Goal: Transaction & Acquisition: Book appointment/travel/reservation

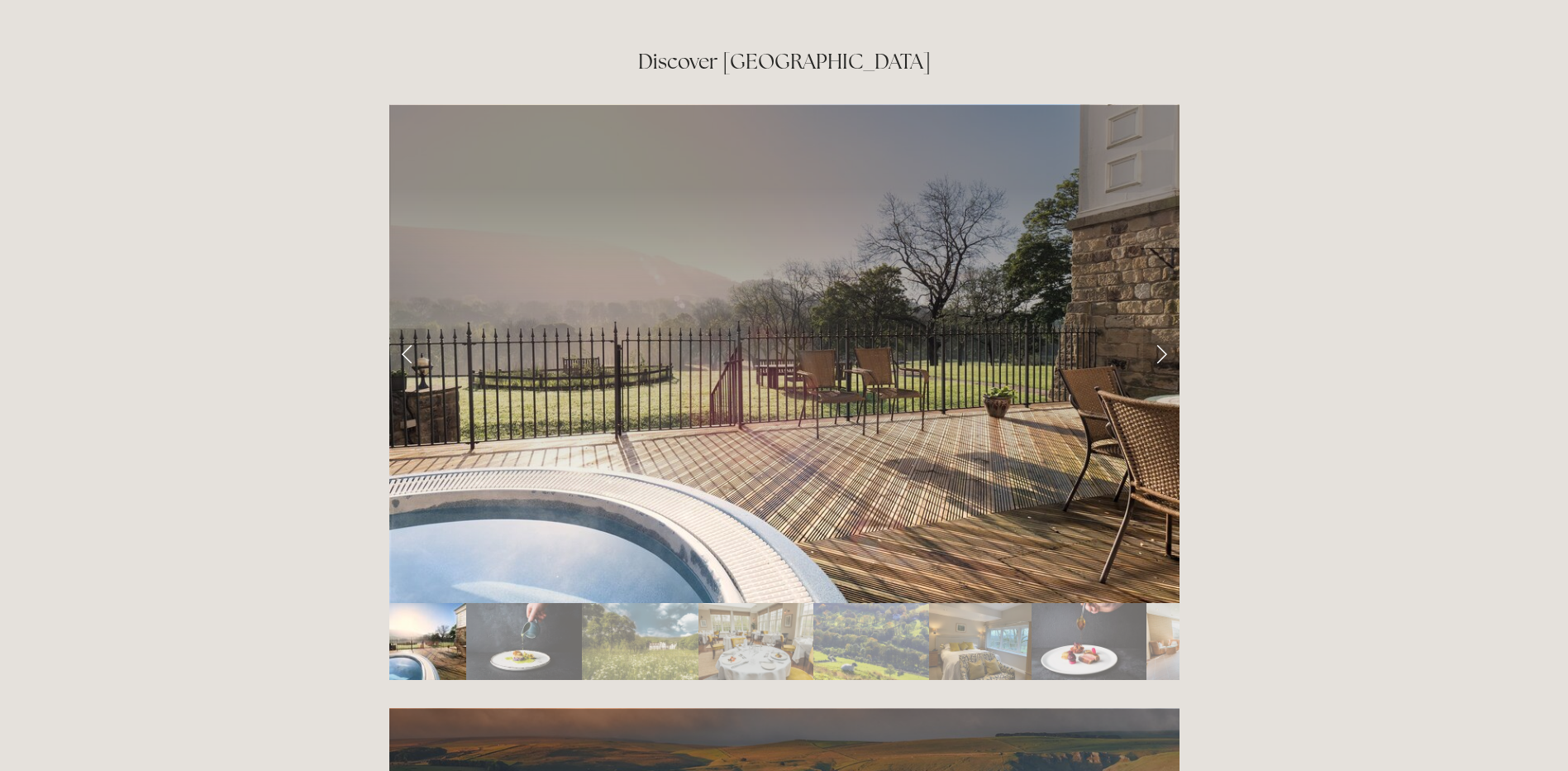
scroll to position [2811, 0]
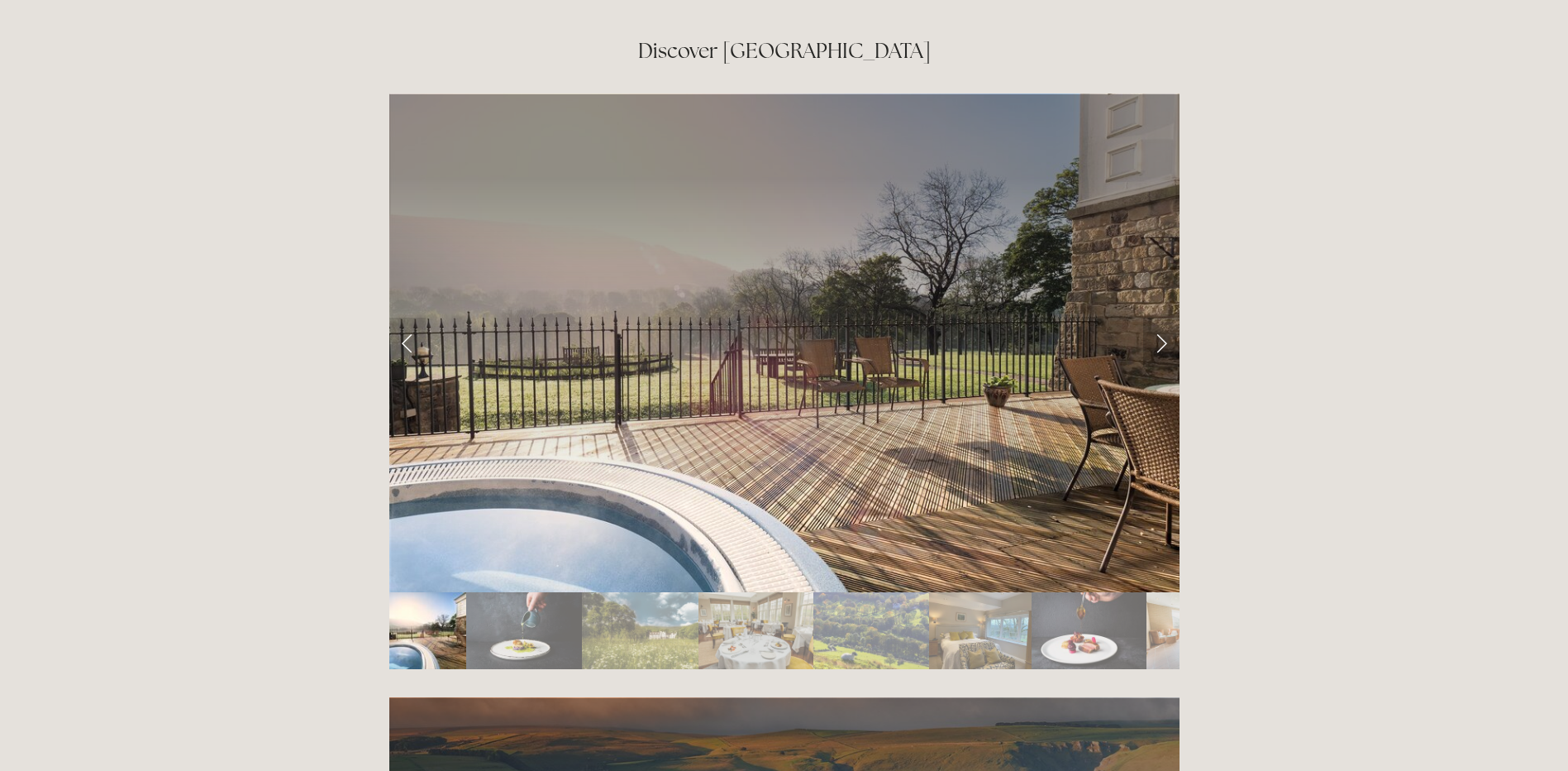
click at [1156, 317] on link "Next Slide" at bounding box center [1161, 342] width 36 height 50
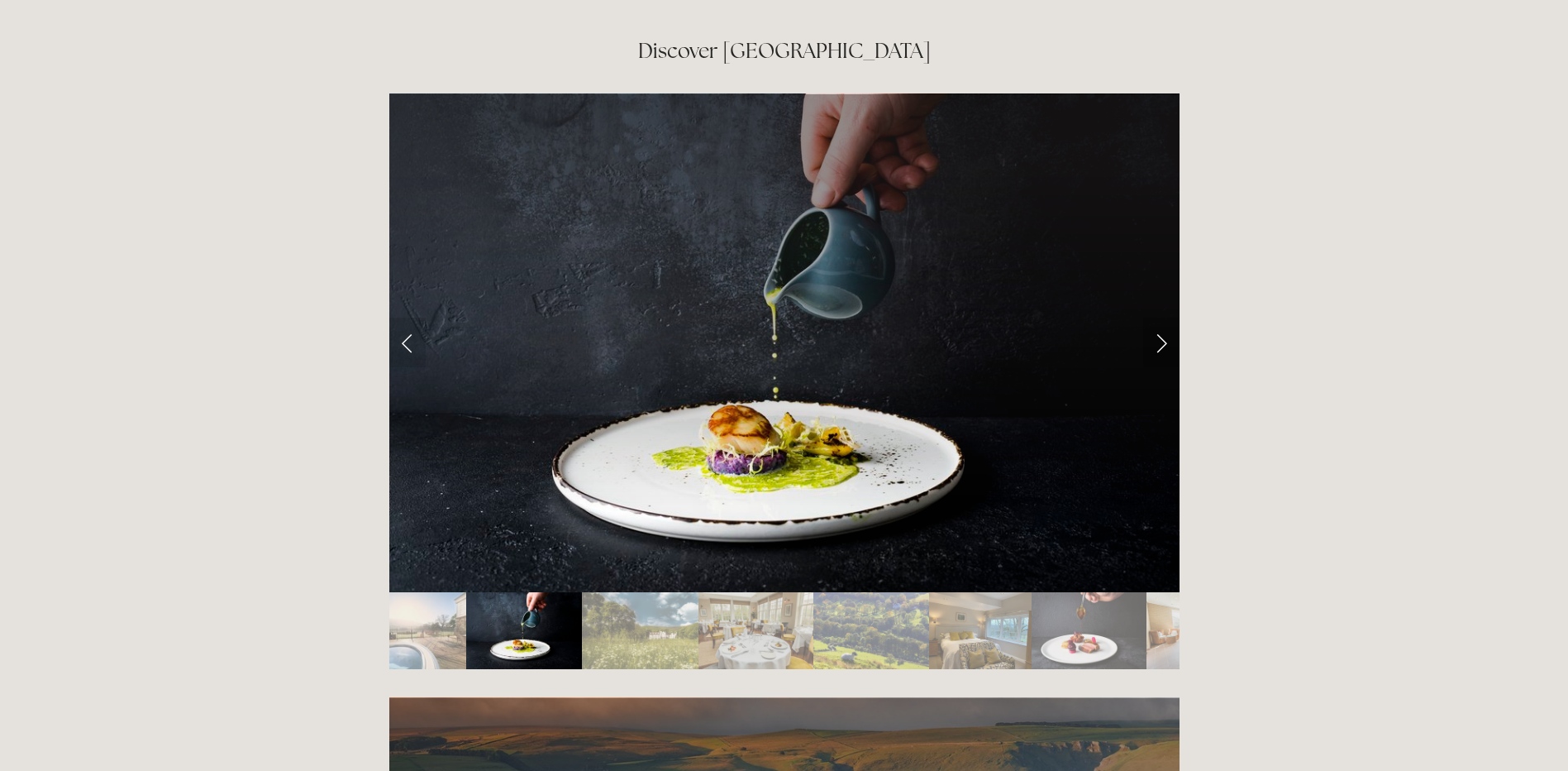
click at [1156, 317] on link "Next Slide" at bounding box center [1161, 342] width 36 height 50
click at [1159, 317] on link "Next Slide" at bounding box center [1161, 342] width 36 height 50
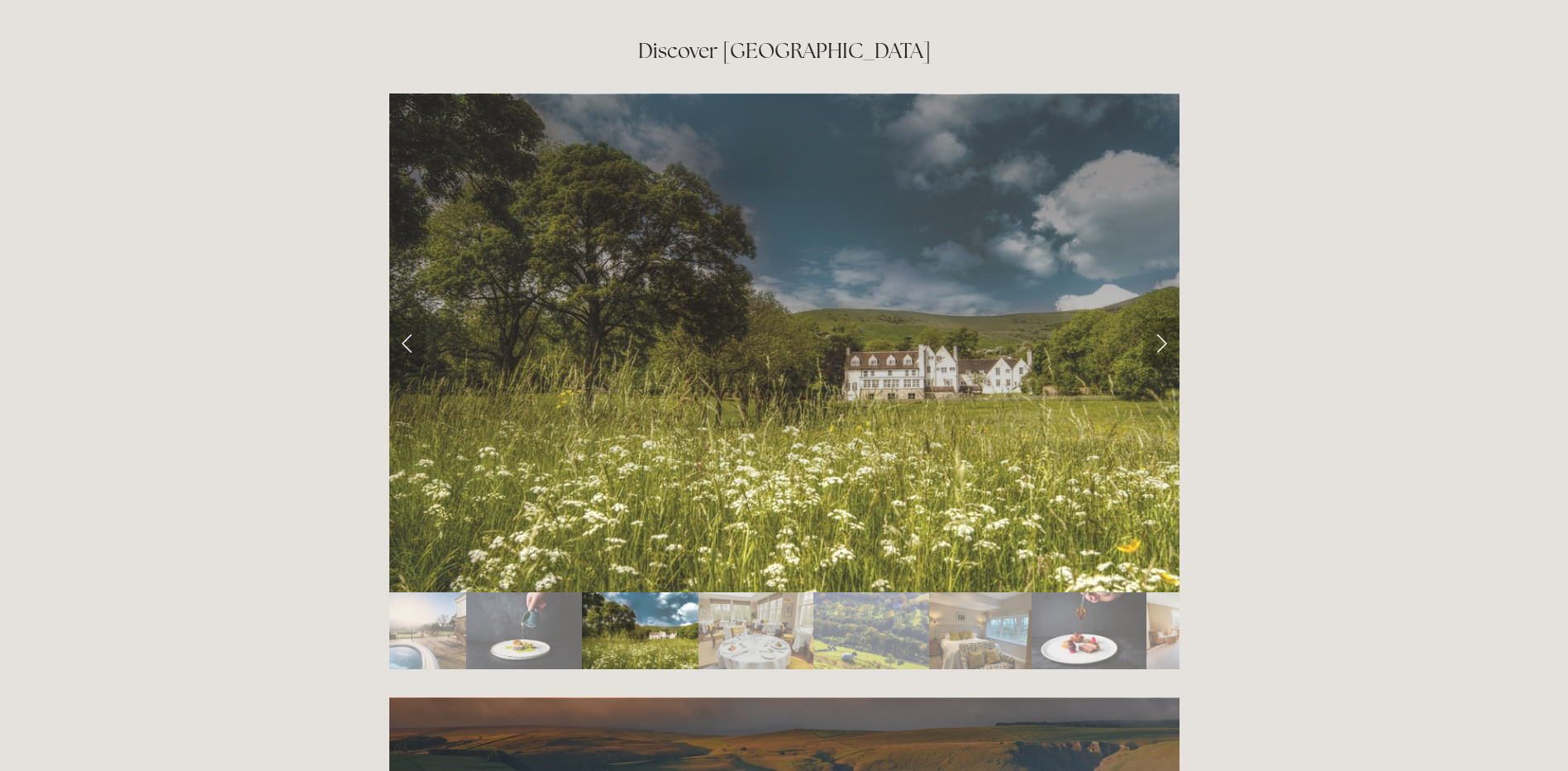
click at [1159, 317] on link "Next Slide" at bounding box center [1161, 342] width 36 height 50
click at [1164, 317] on link "Next Slide" at bounding box center [1161, 342] width 36 height 50
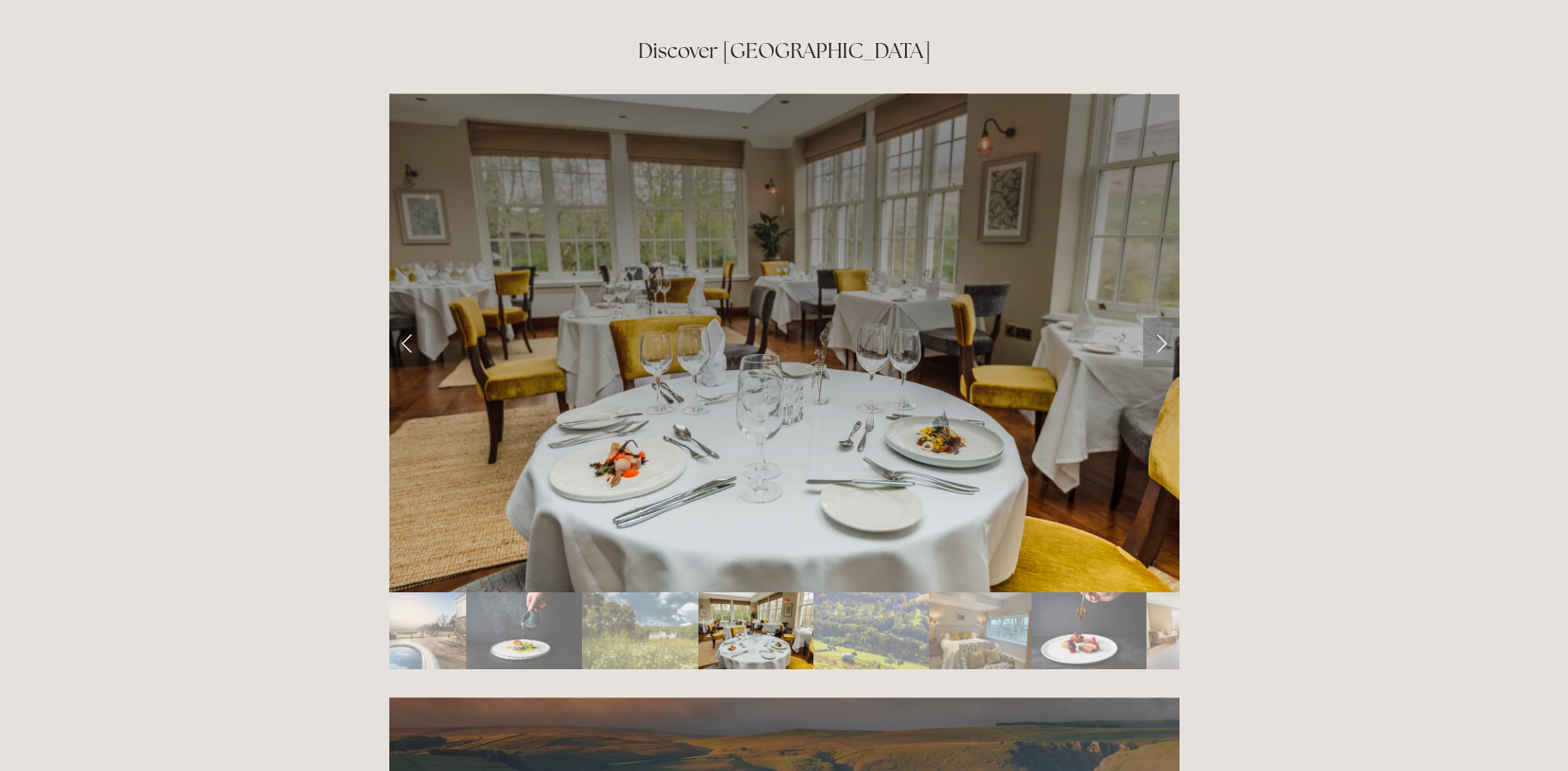
click at [1165, 317] on link "Next Slide" at bounding box center [1161, 342] width 36 height 50
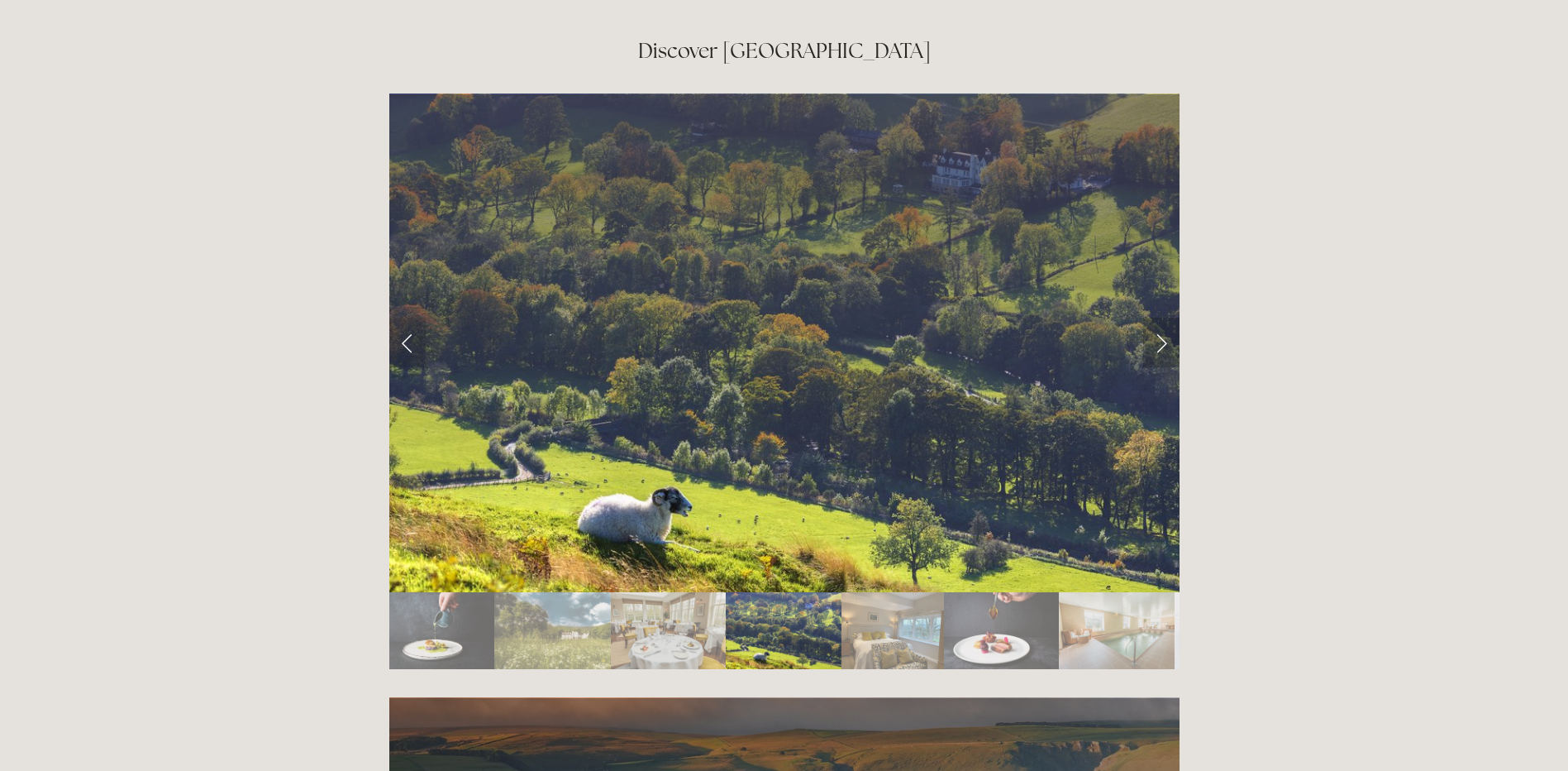
click at [1165, 317] on link "Next Slide" at bounding box center [1161, 342] width 36 height 50
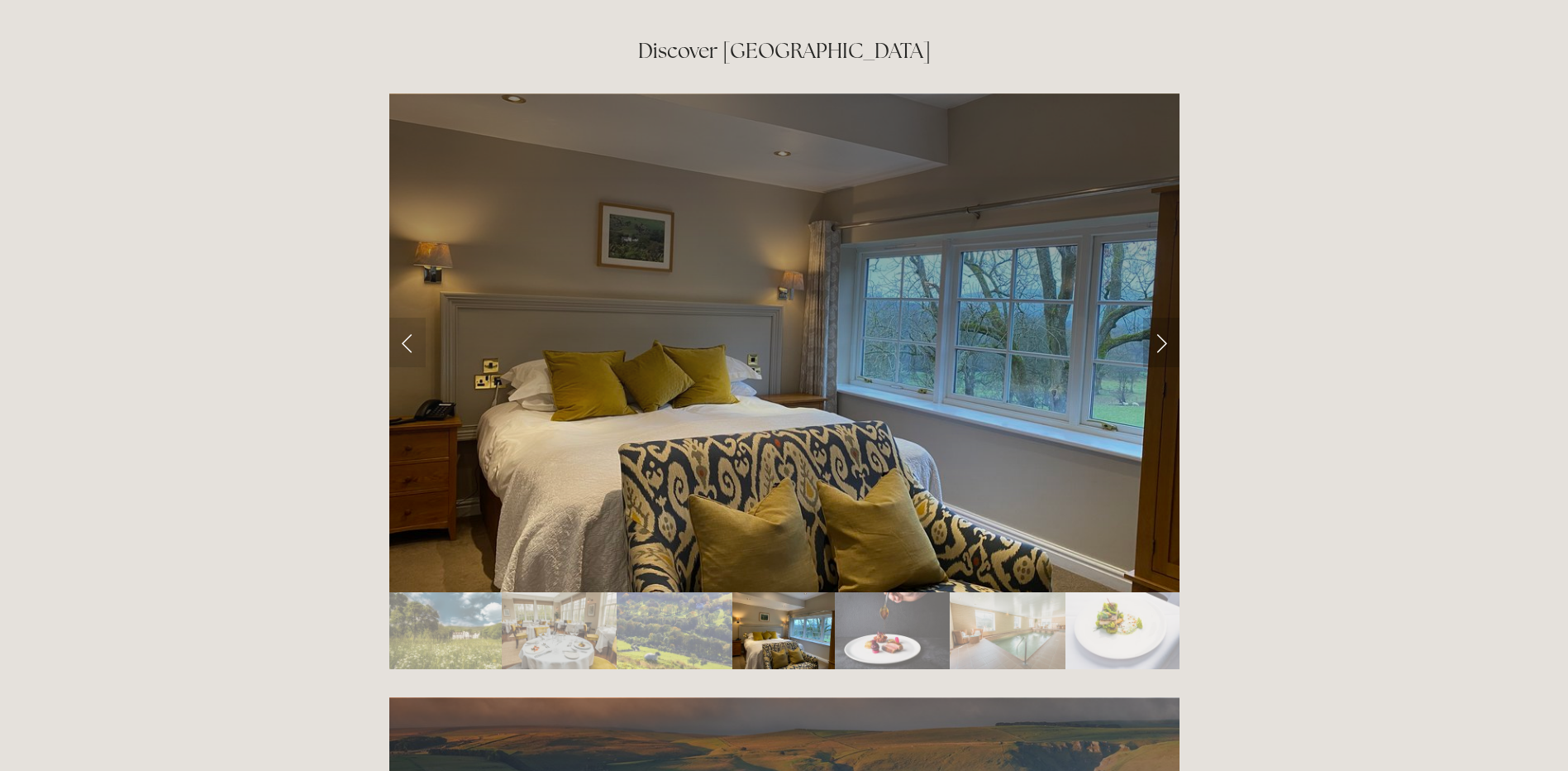
click at [1165, 317] on link "Next Slide" at bounding box center [1161, 342] width 36 height 50
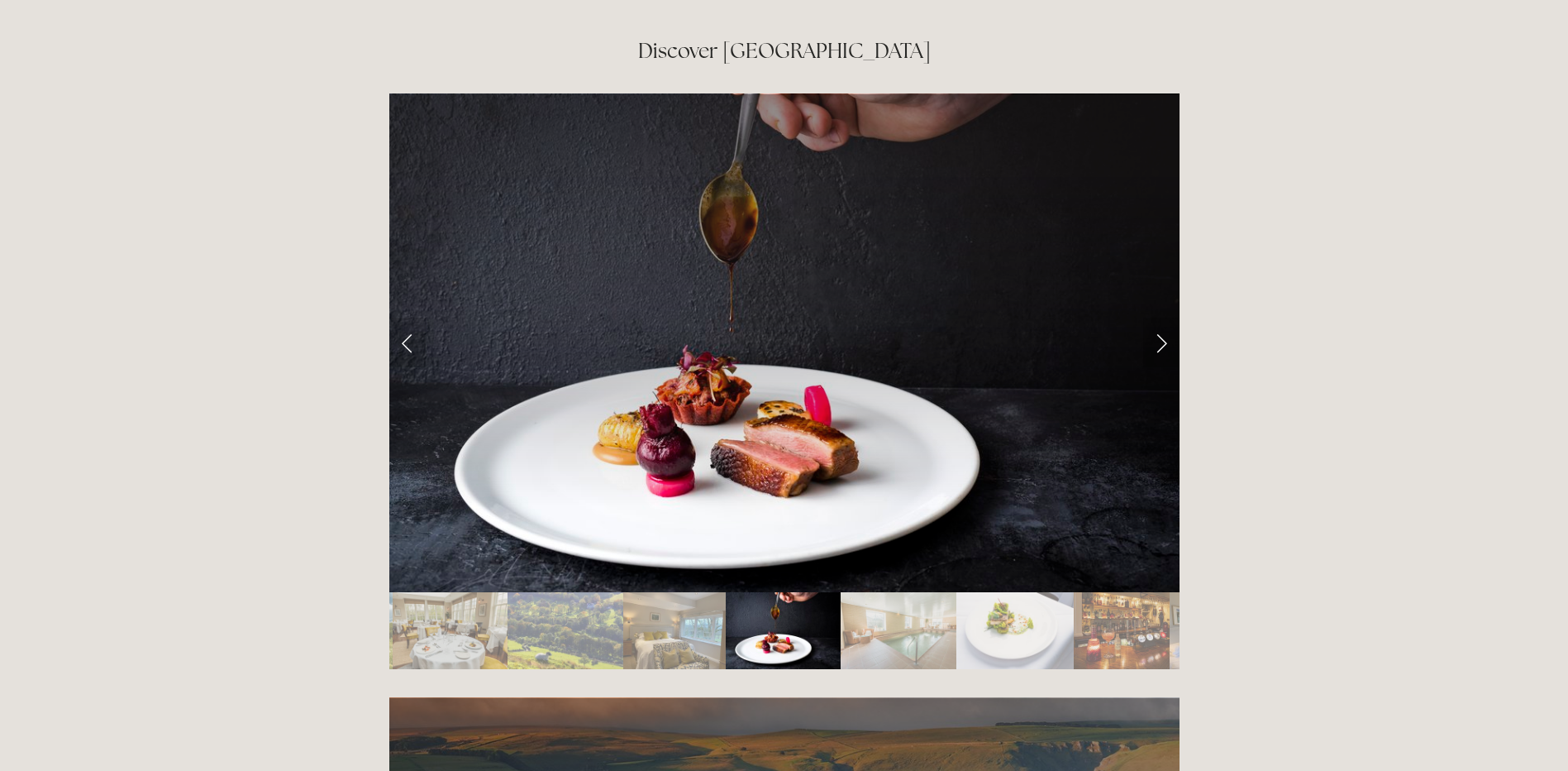
click at [1165, 317] on link "Next Slide" at bounding box center [1161, 342] width 36 height 50
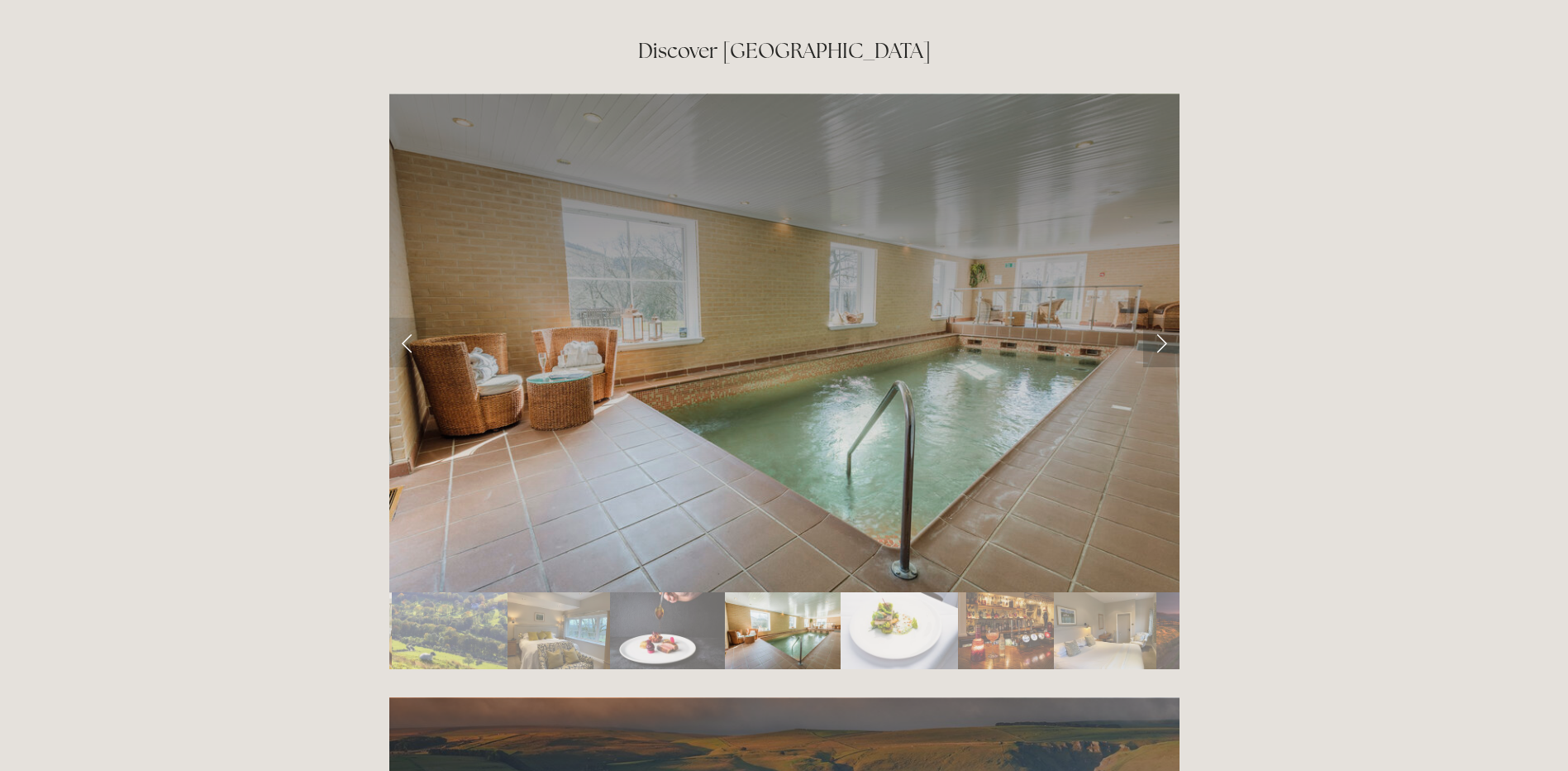
click at [1165, 317] on link "Next Slide" at bounding box center [1161, 342] width 36 height 50
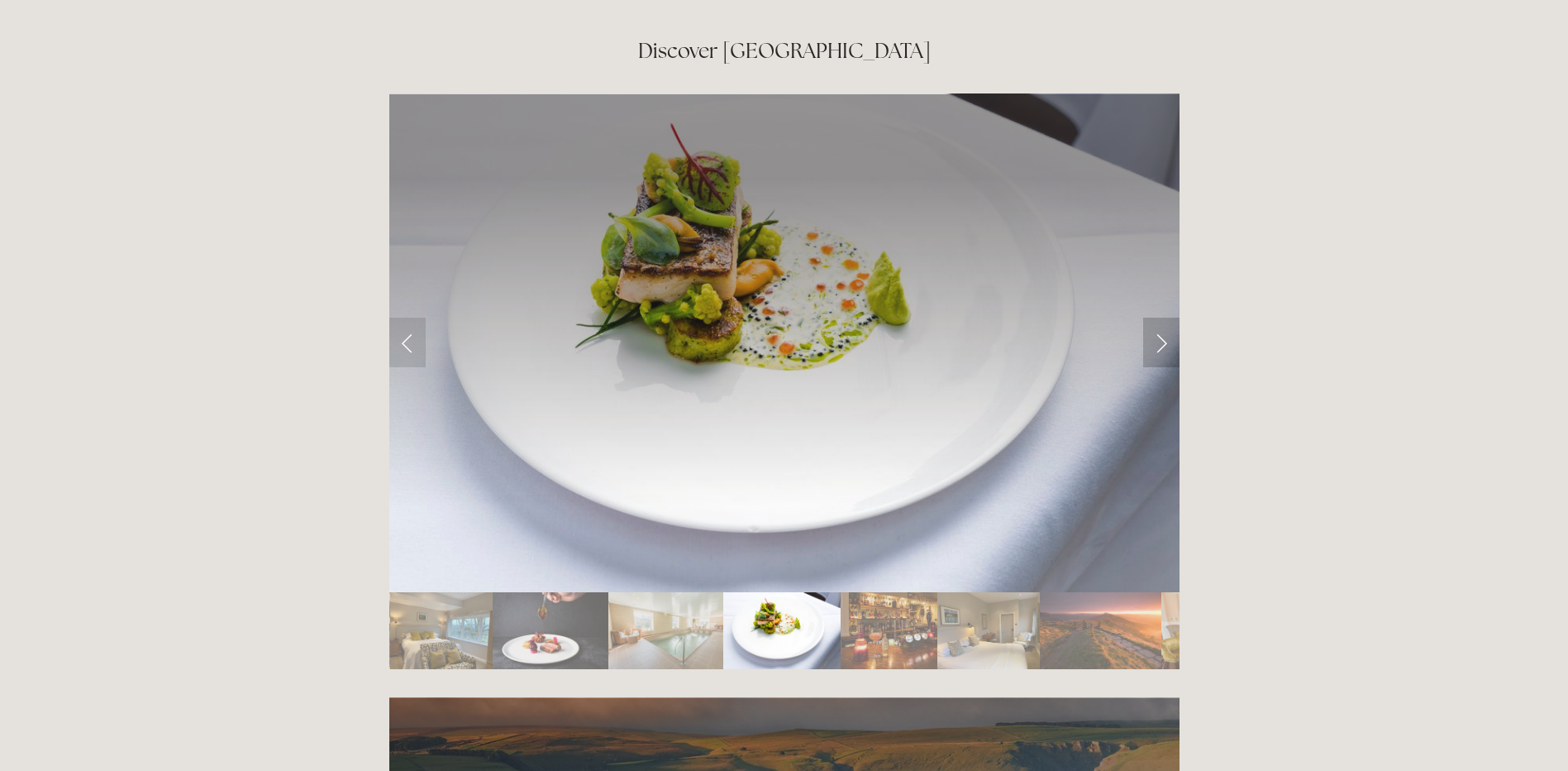
click at [1165, 317] on link "Next Slide" at bounding box center [1161, 342] width 36 height 50
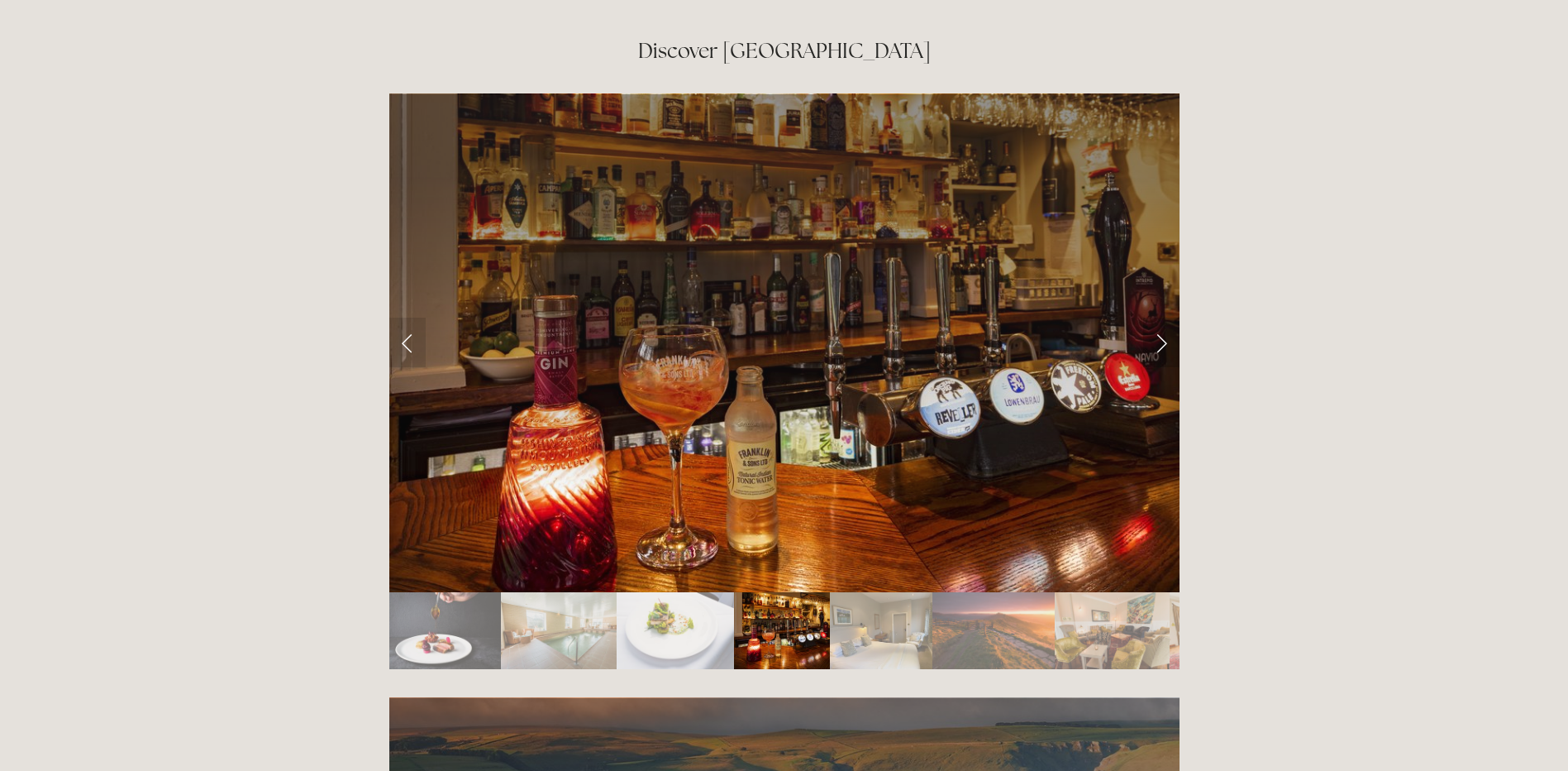
click at [1165, 317] on link "Next Slide" at bounding box center [1161, 342] width 36 height 50
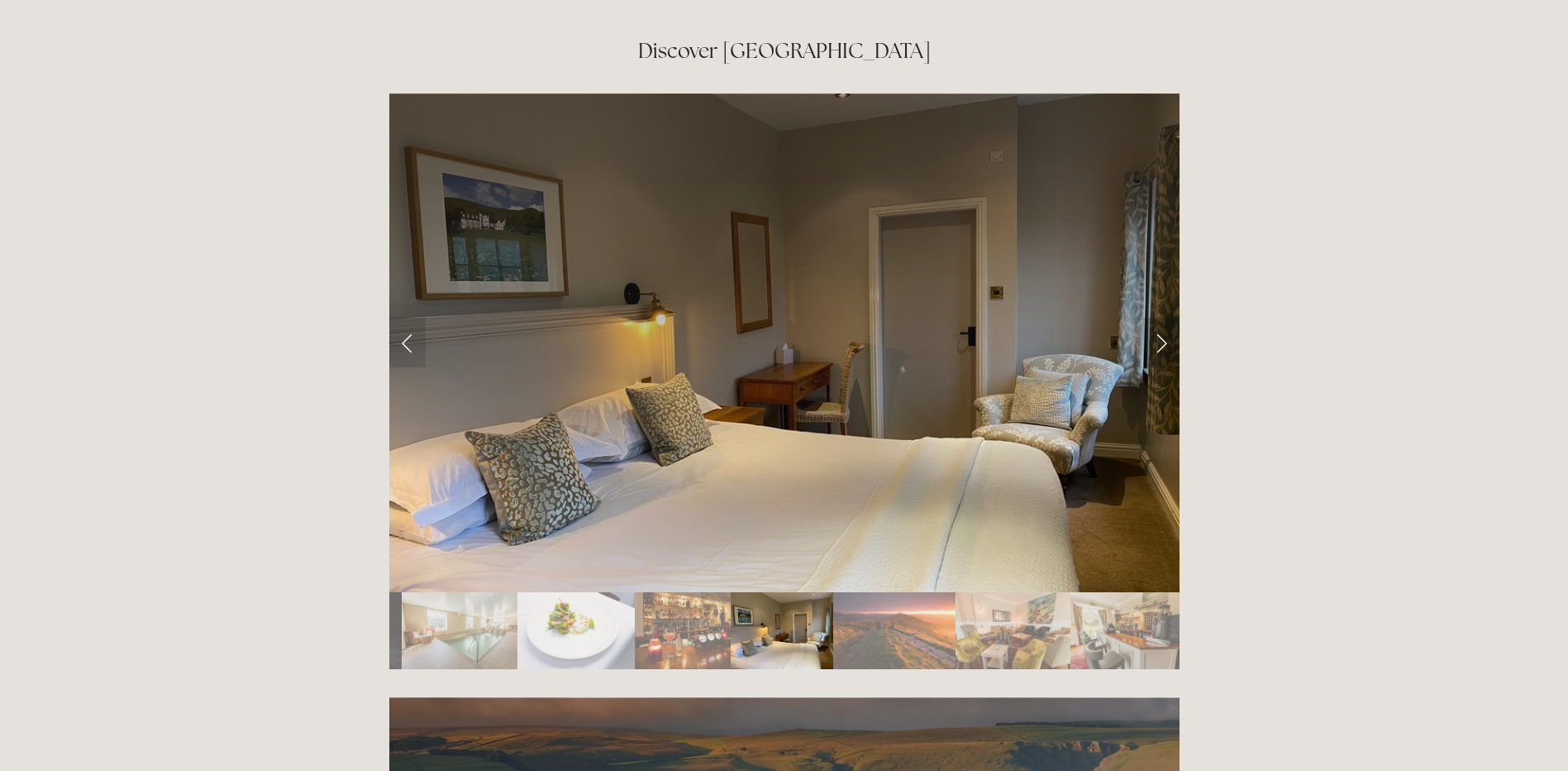
click at [1165, 317] on link "Next Slide" at bounding box center [1161, 342] width 36 height 50
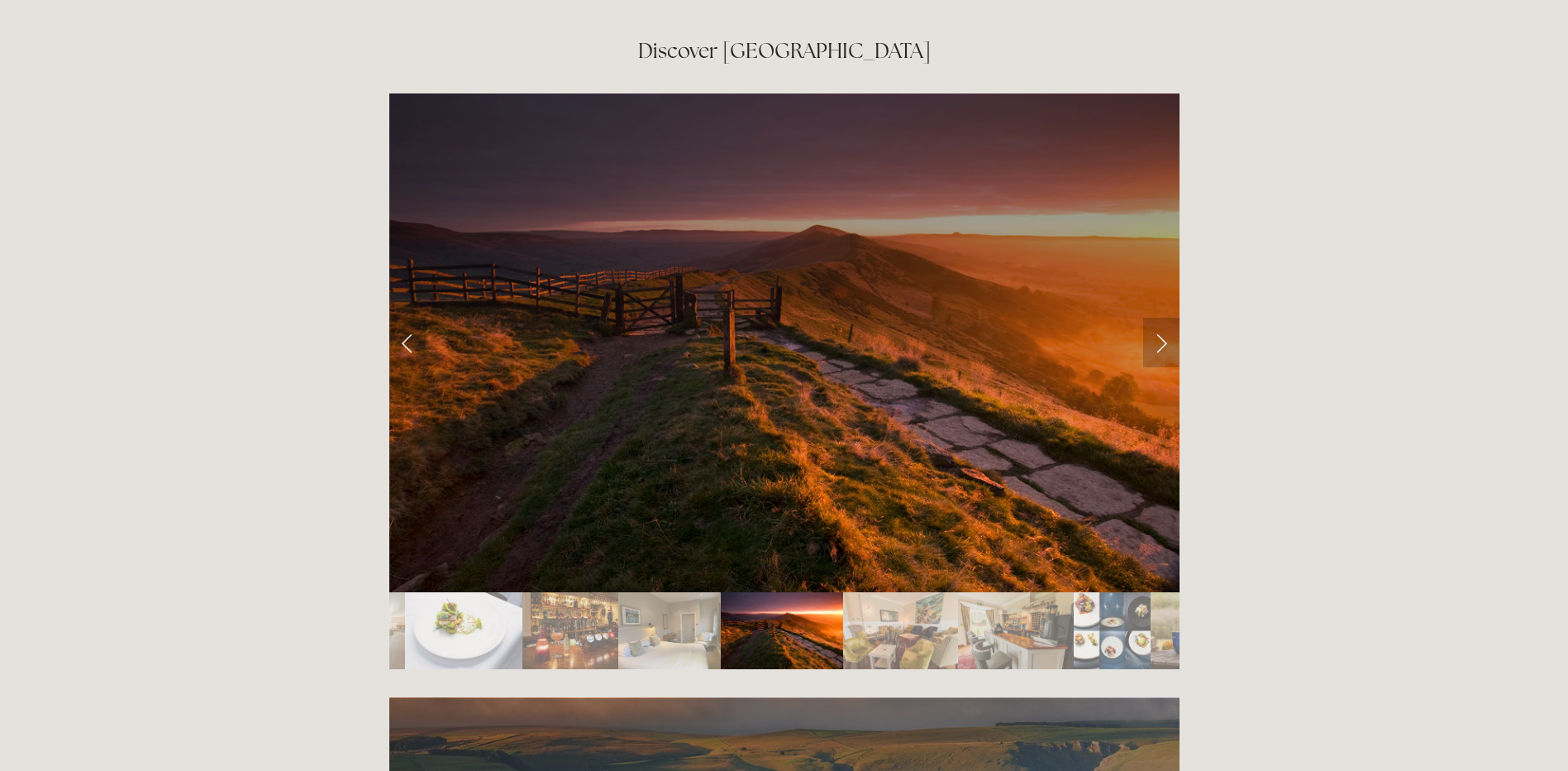
click at [1165, 317] on link "Next Slide" at bounding box center [1161, 342] width 36 height 50
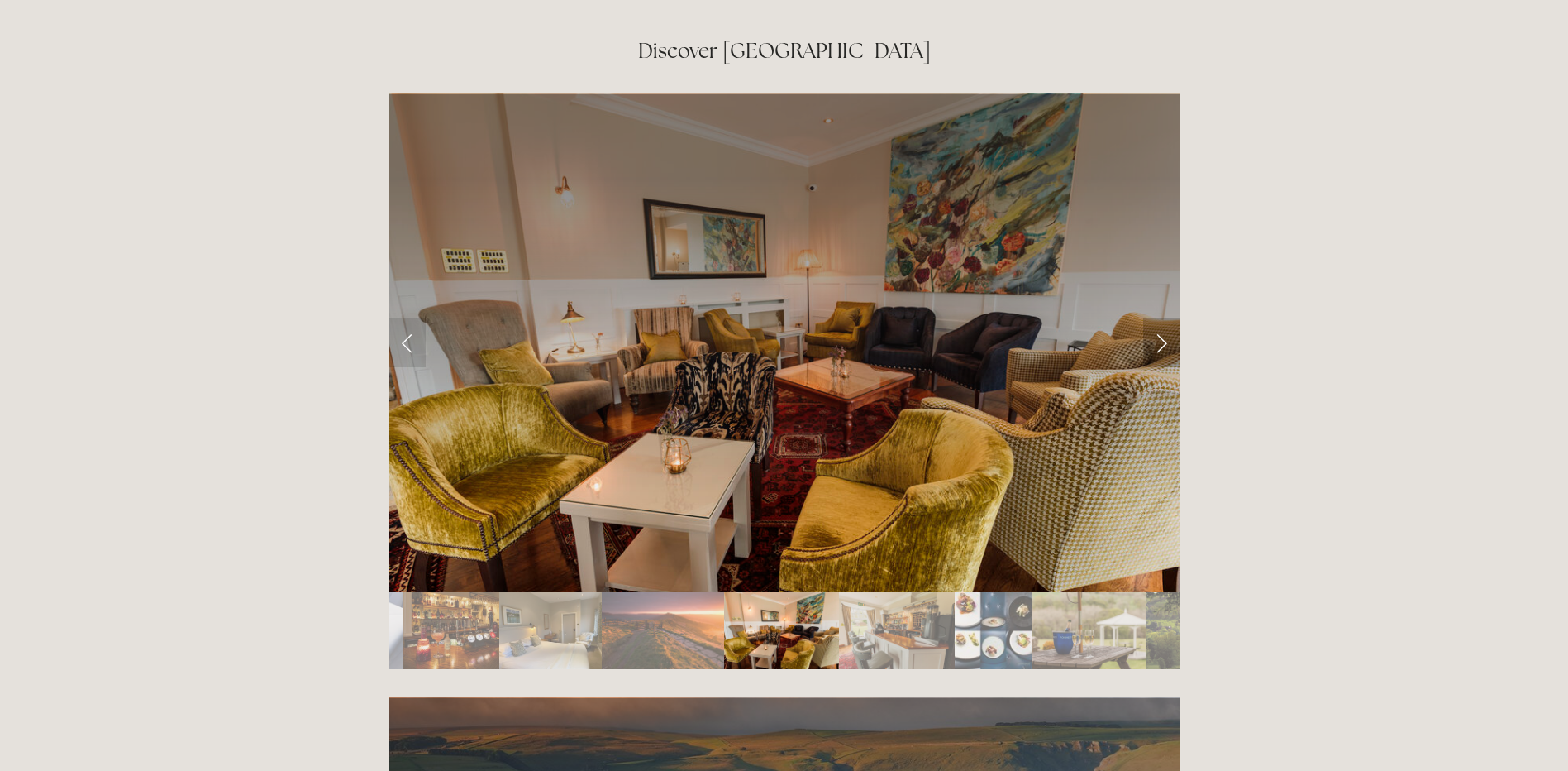
click at [1165, 317] on link "Next Slide" at bounding box center [1161, 342] width 36 height 50
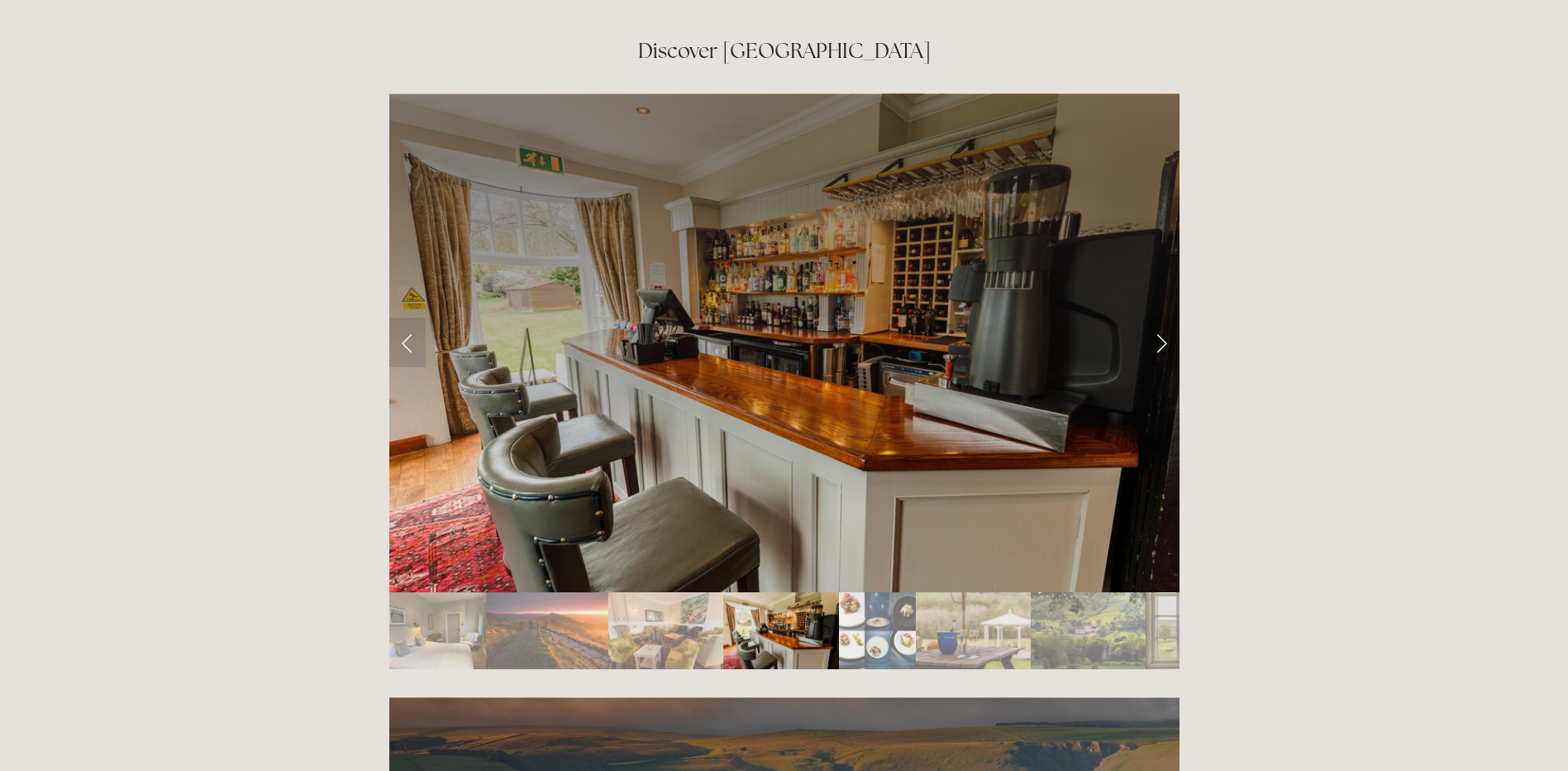
click at [1165, 317] on link "Next Slide" at bounding box center [1161, 342] width 36 height 50
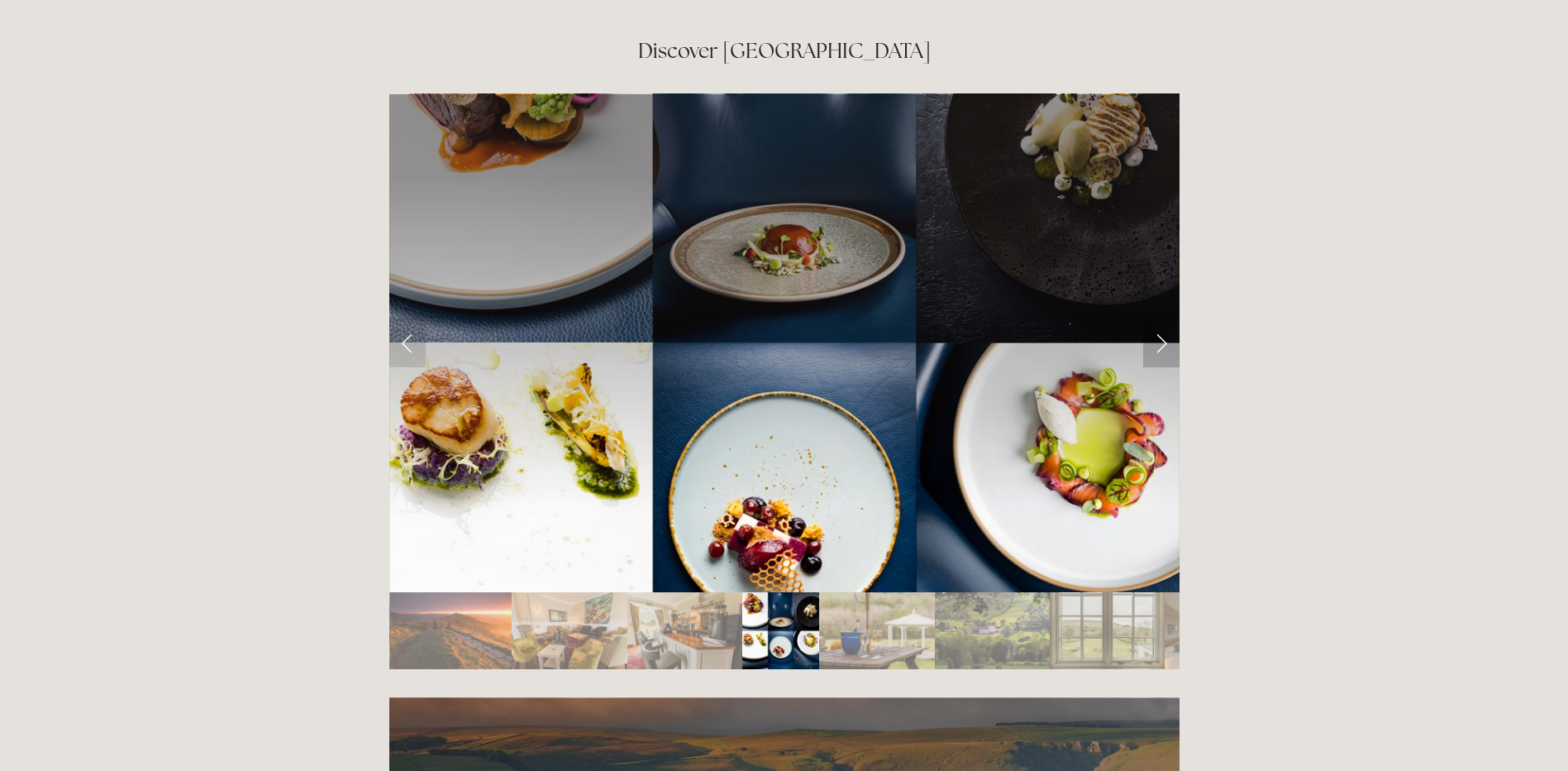
click at [1165, 317] on link "Next Slide" at bounding box center [1161, 342] width 36 height 50
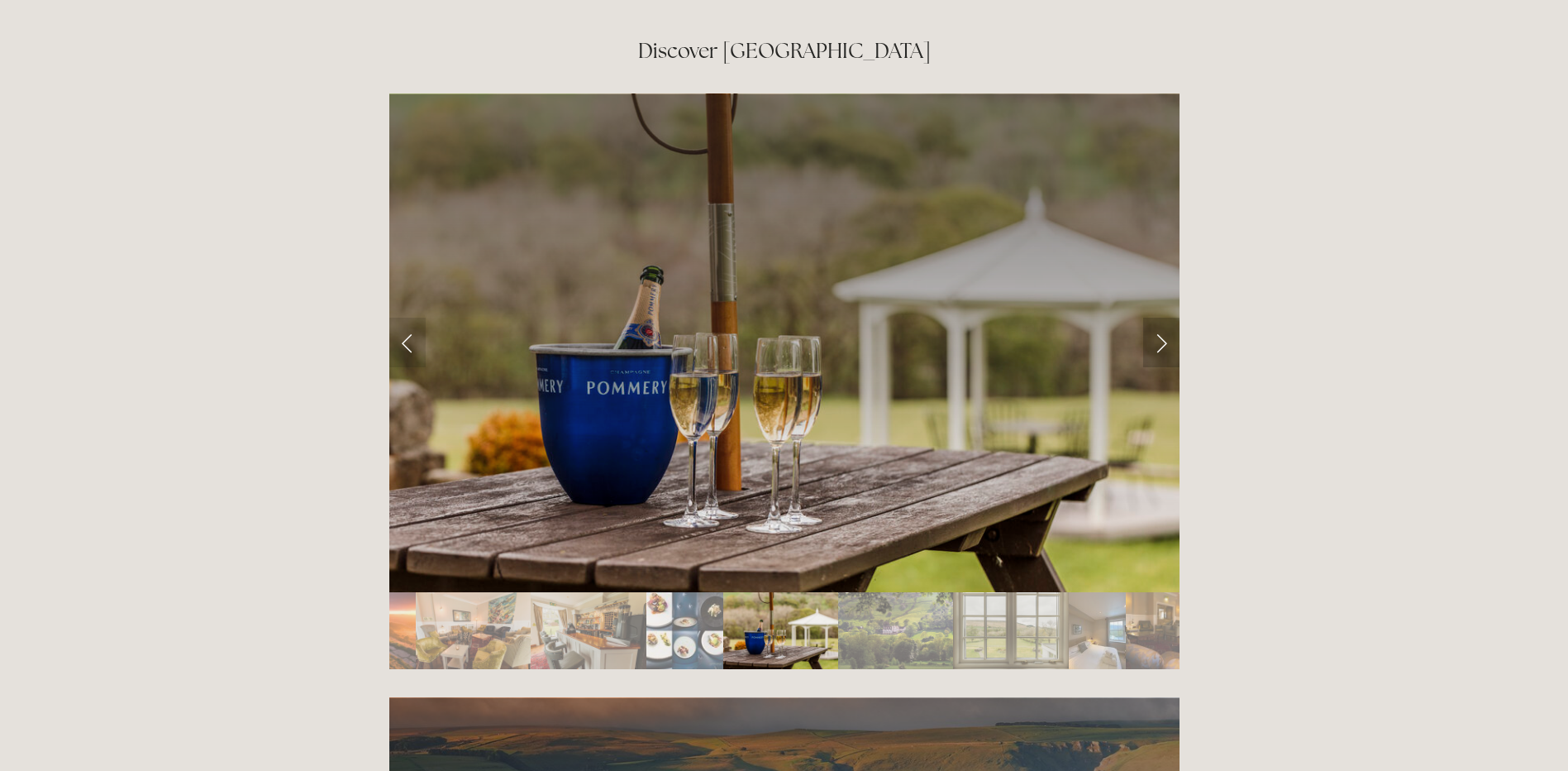
click at [1165, 317] on link "Next Slide" at bounding box center [1161, 342] width 36 height 50
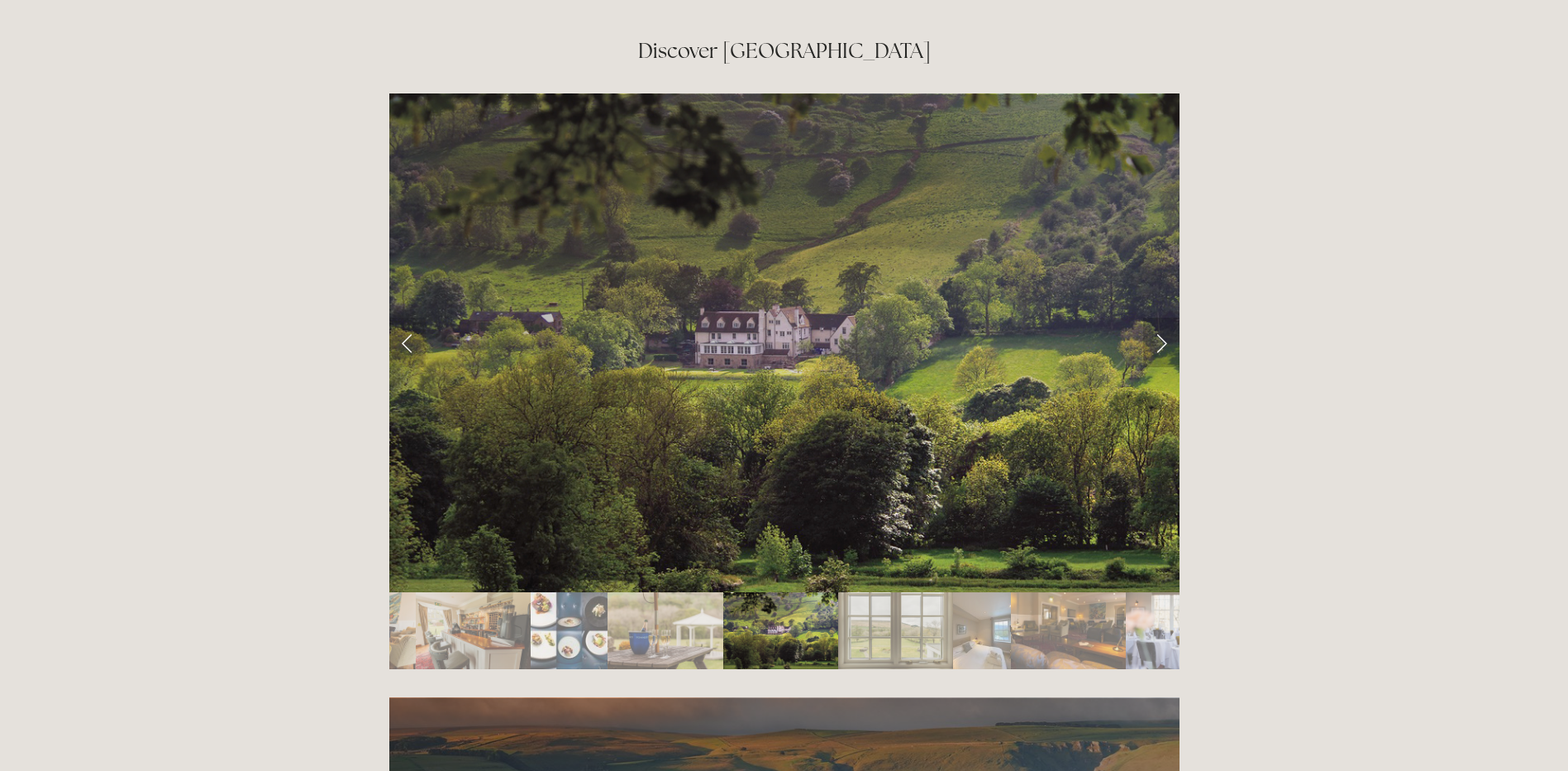
click at [1165, 317] on link "Next Slide" at bounding box center [1161, 342] width 36 height 50
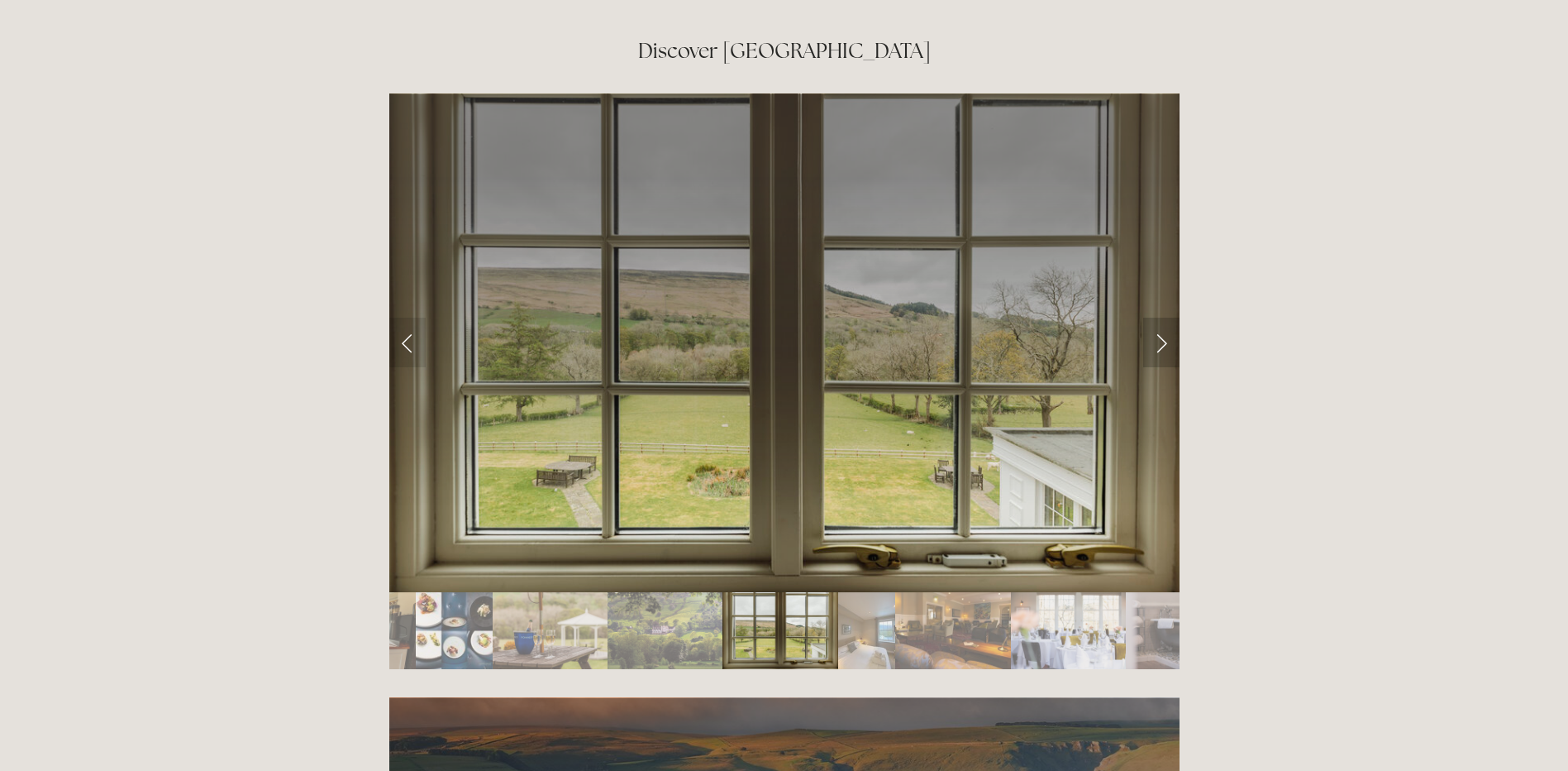
click at [1165, 317] on link "Next Slide" at bounding box center [1161, 342] width 36 height 50
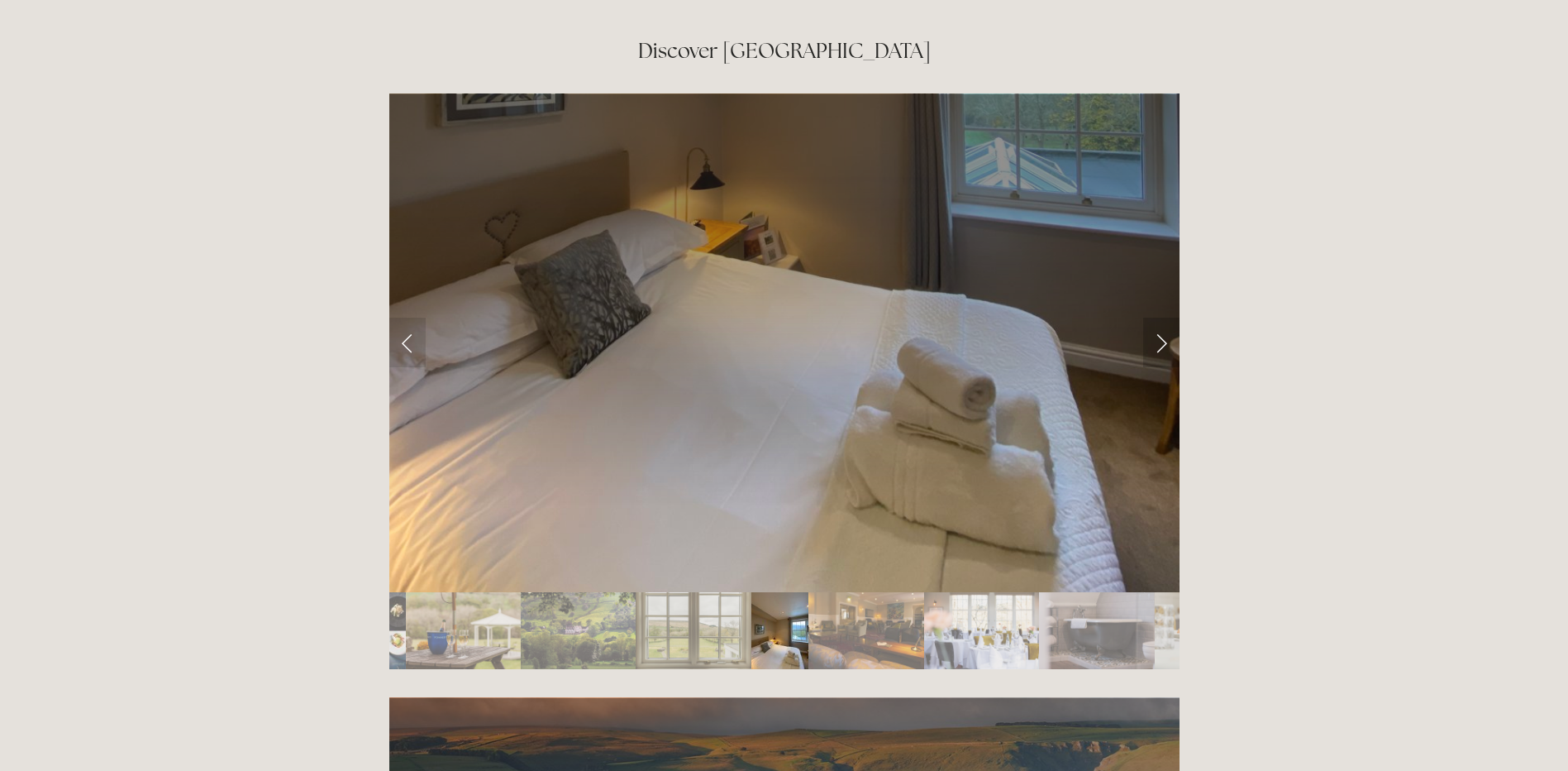
click at [1165, 317] on link "Next Slide" at bounding box center [1161, 342] width 36 height 50
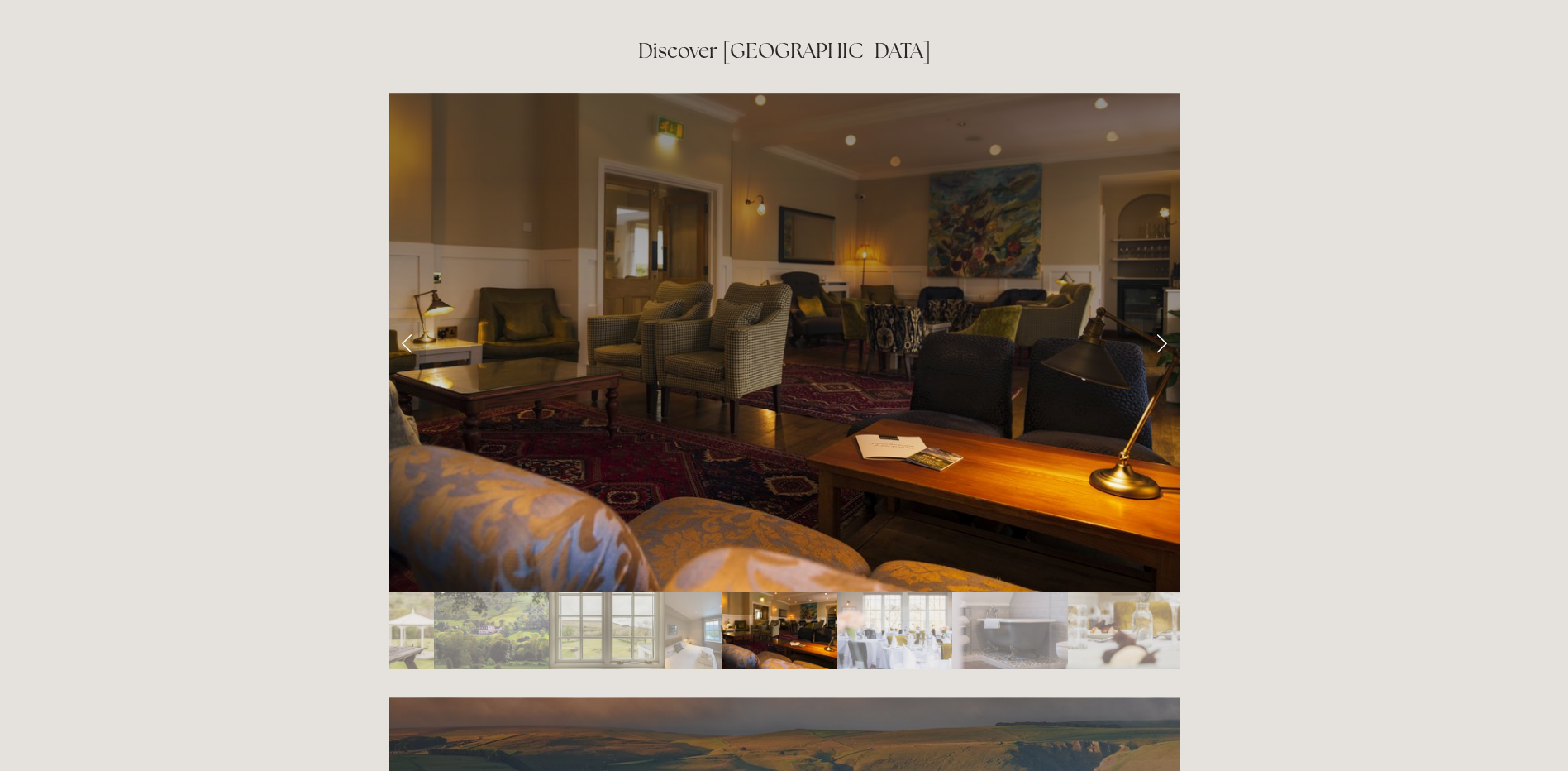
click at [1165, 317] on link "Next Slide" at bounding box center [1161, 342] width 36 height 50
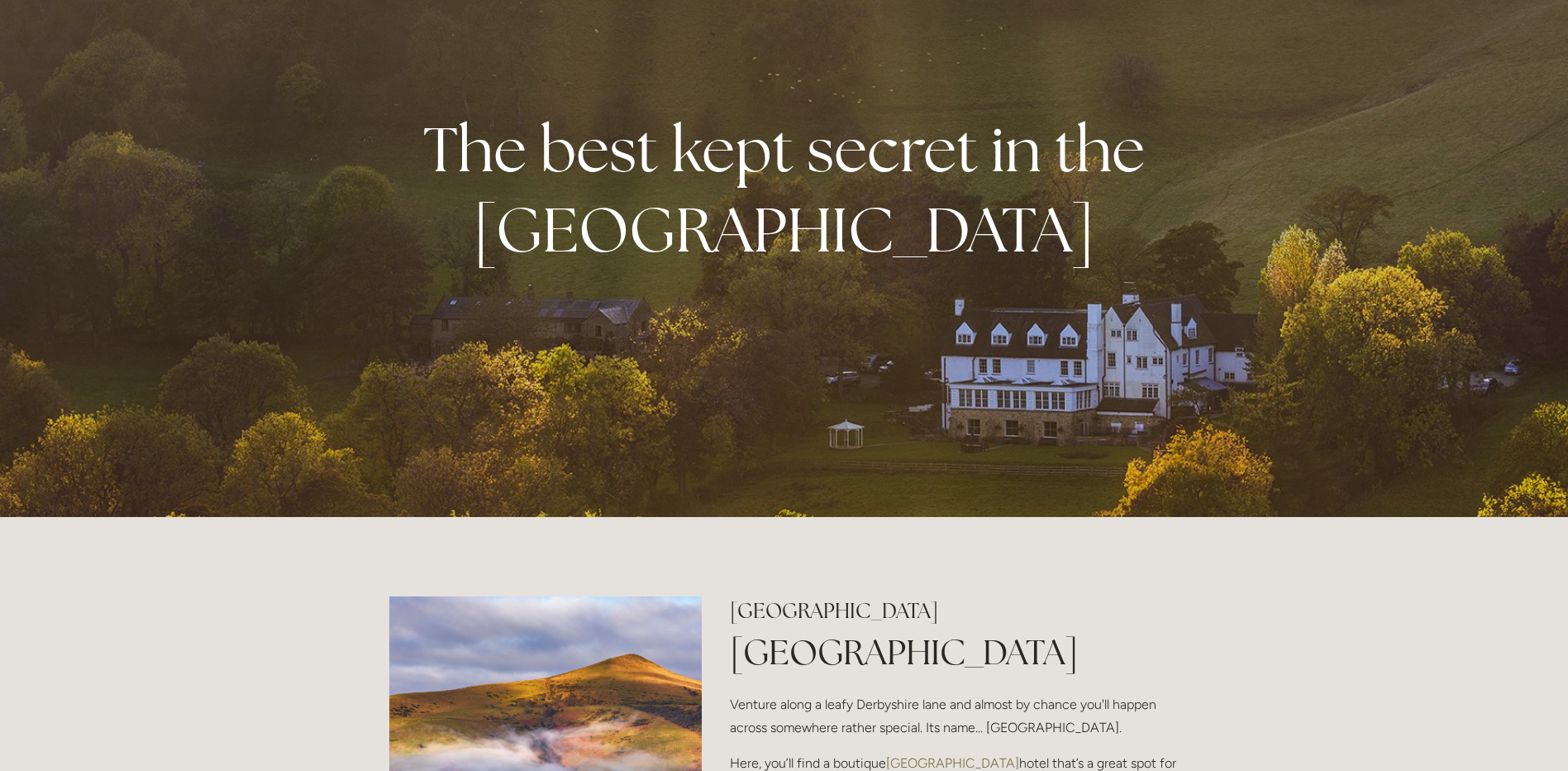
scroll to position [0, 0]
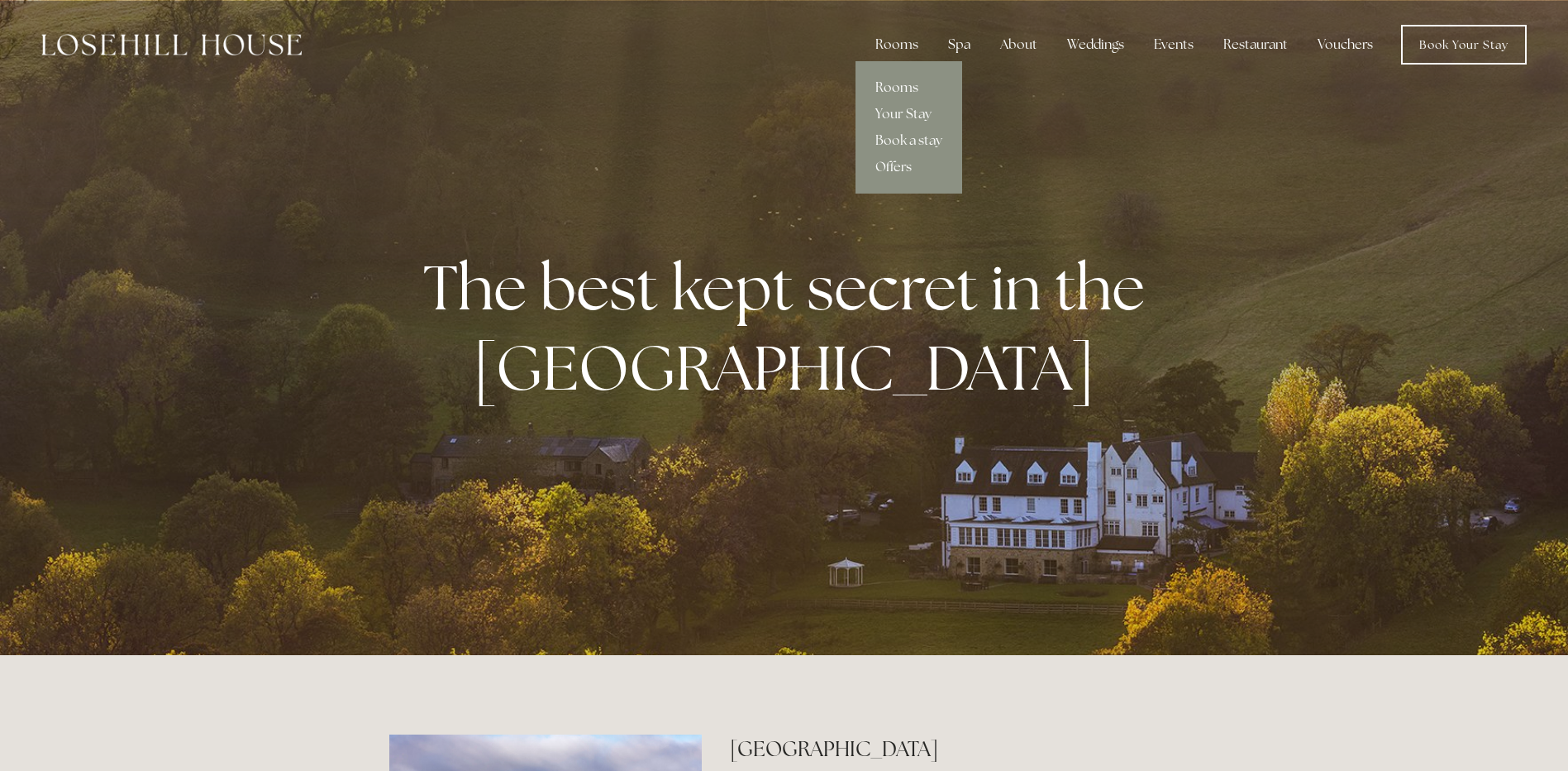
click at [904, 87] on link "Rooms" at bounding box center [909, 87] width 107 height 27
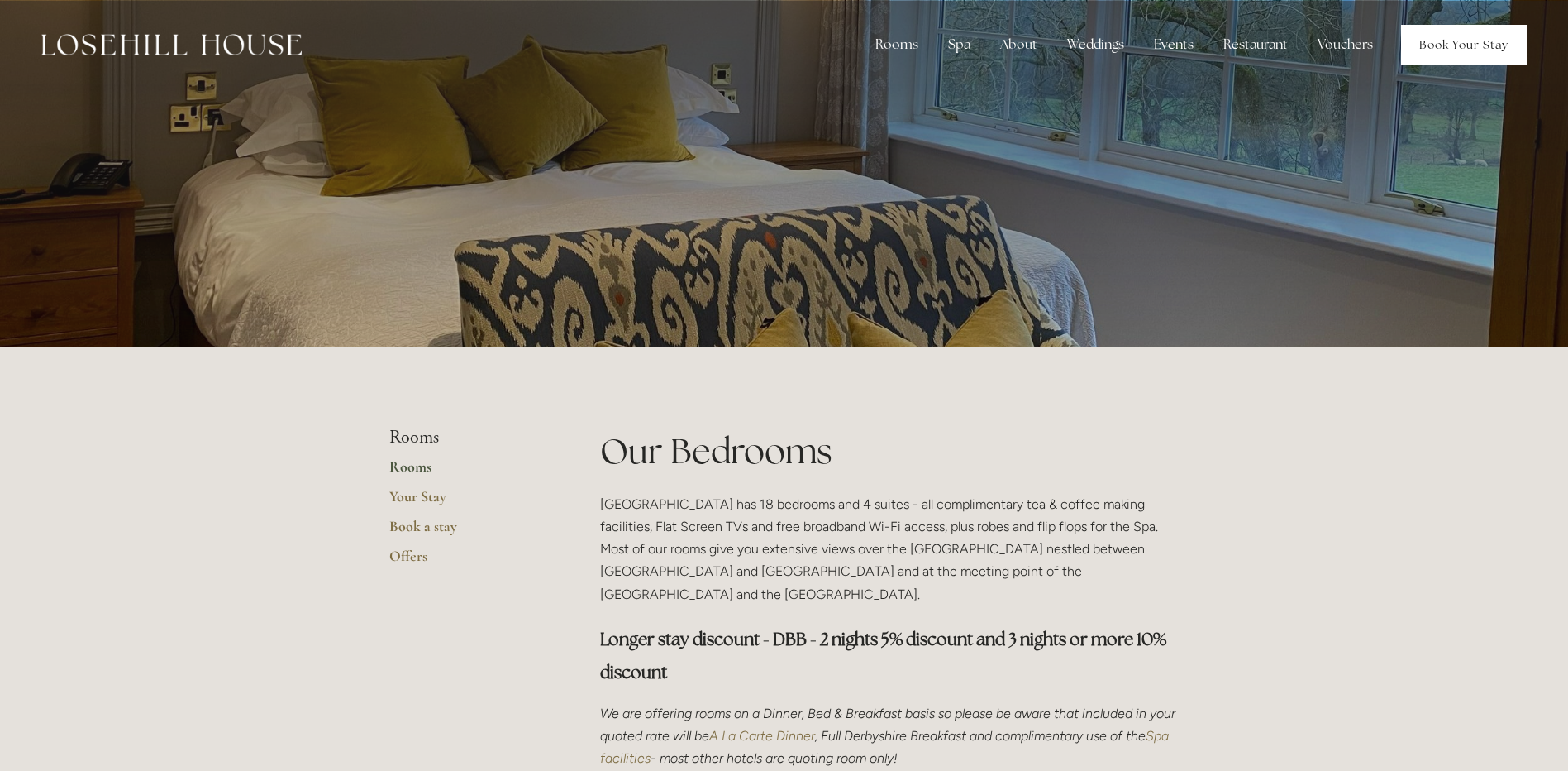
click at [1464, 40] on link "Book Your Stay" at bounding box center [1464, 45] width 126 height 40
